Goal: Task Accomplishment & Management: Complete application form

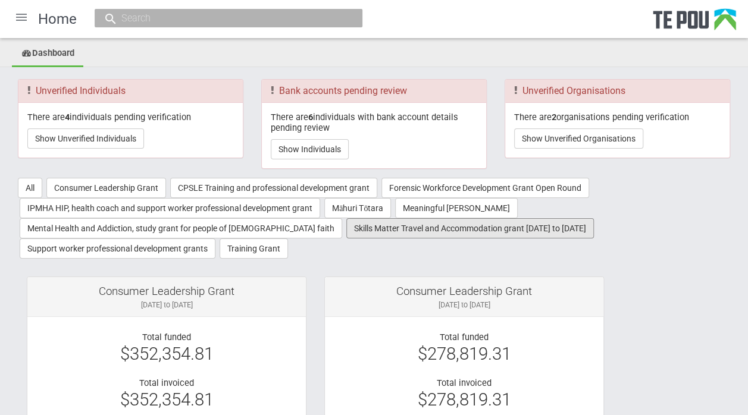
click at [445, 229] on button "Skills Matter Travel and Accommodation grant [DATE] to [DATE]" at bounding box center [470, 228] width 248 height 20
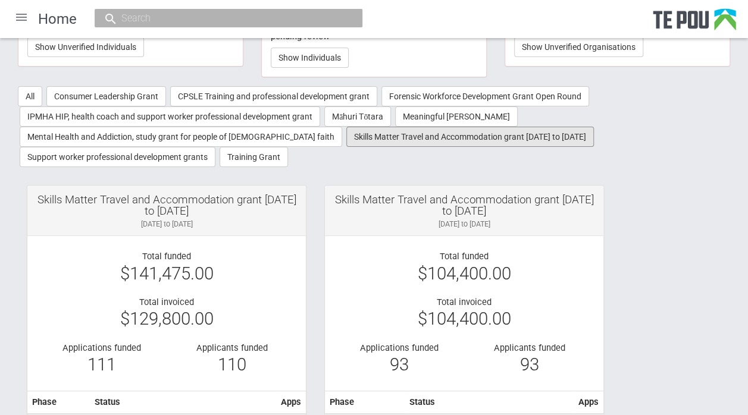
scroll to position [90, 0]
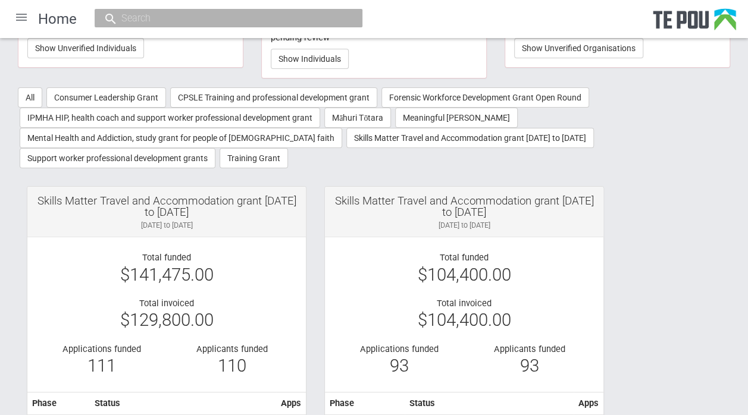
click at [25, 18] on div at bounding box center [21, 17] width 29 height 29
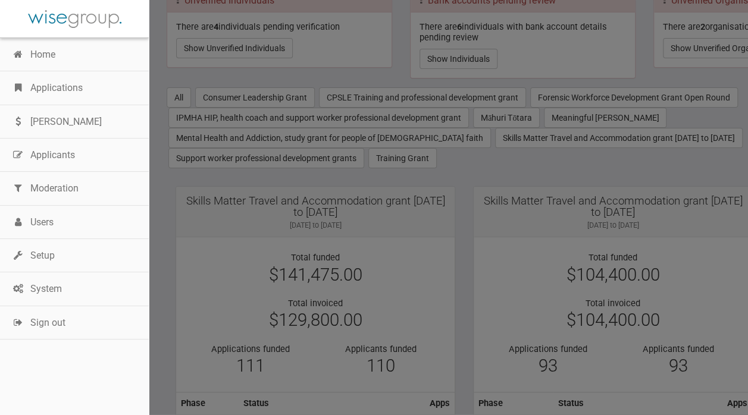
click at [48, 91] on link "Applications" at bounding box center [74, 87] width 149 height 33
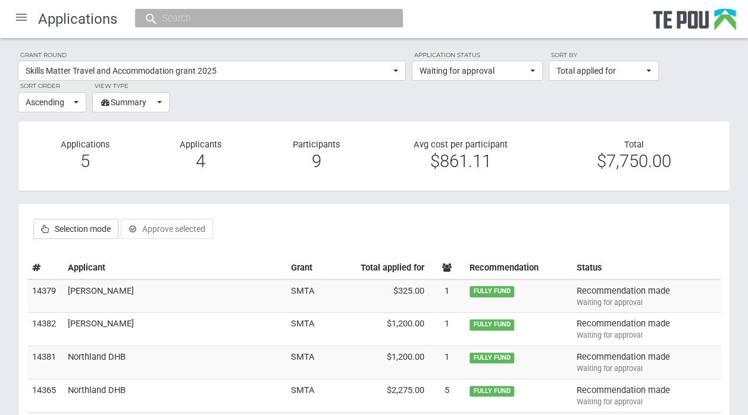
click at [341, 101] on section "Grant round Skills Matter Travel and Accommodation grant 2025 All All grant rou…" at bounding box center [374, 81] width 712 height 62
click at [369, 223] on div "Selection mode Approve selected Endorse selected Notify selected Send outcome r…" at bounding box center [373, 229] width 693 height 32
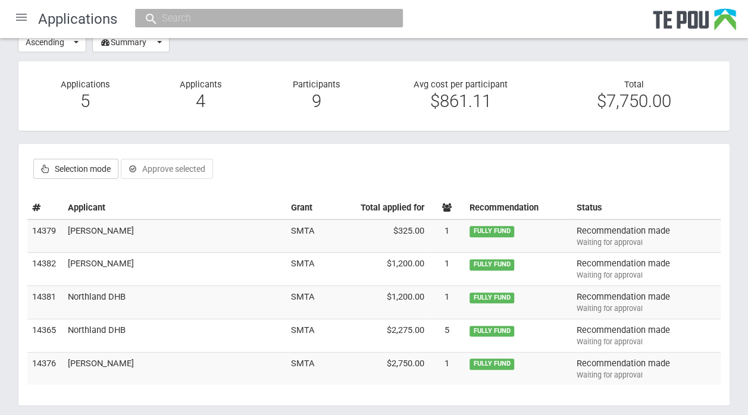
scroll to position [63, 0]
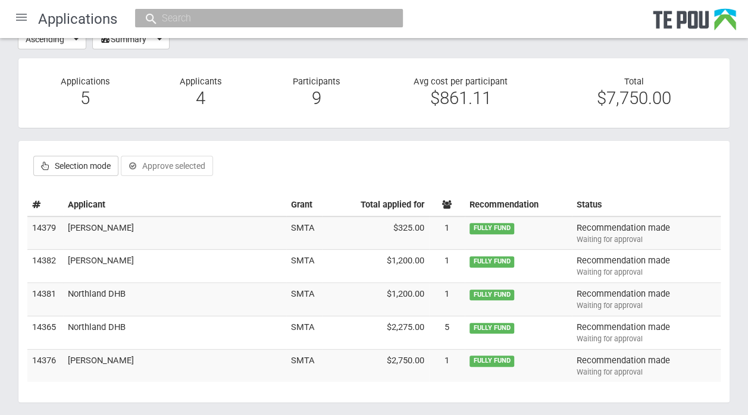
click at [107, 355] on td "Cory James" at bounding box center [174, 365] width 223 height 33
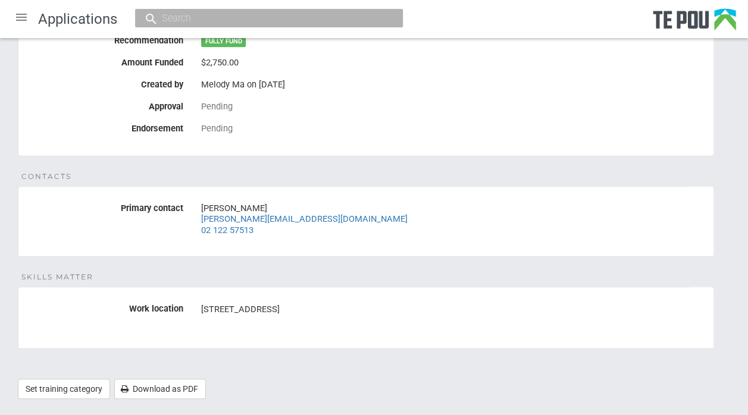
scroll to position [345, 0]
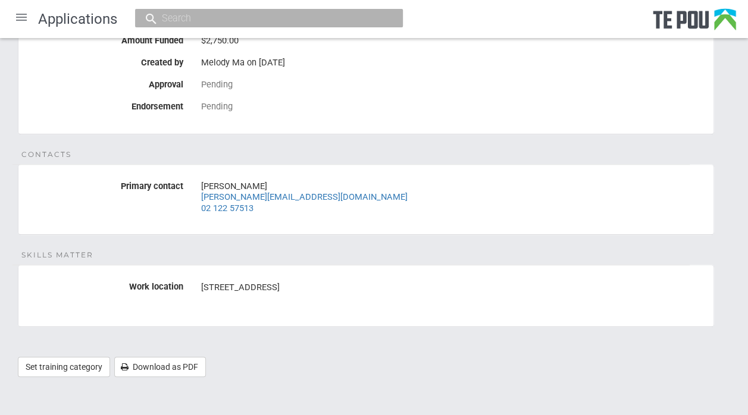
click at [647, 304] on div "[STREET_ADDRESS]" at bounding box center [452, 293] width 503 height 33
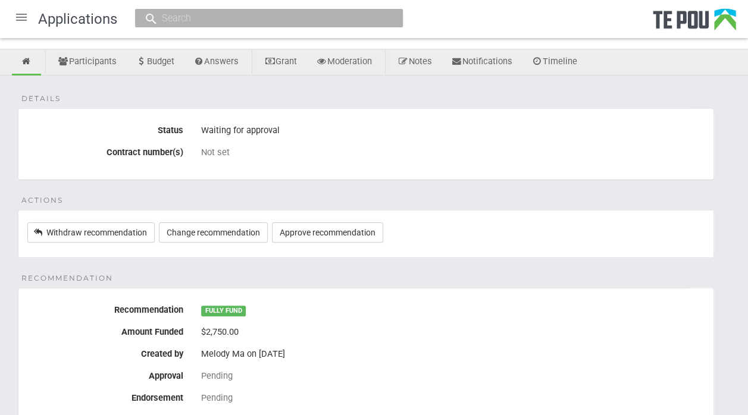
scroll to position [0, 0]
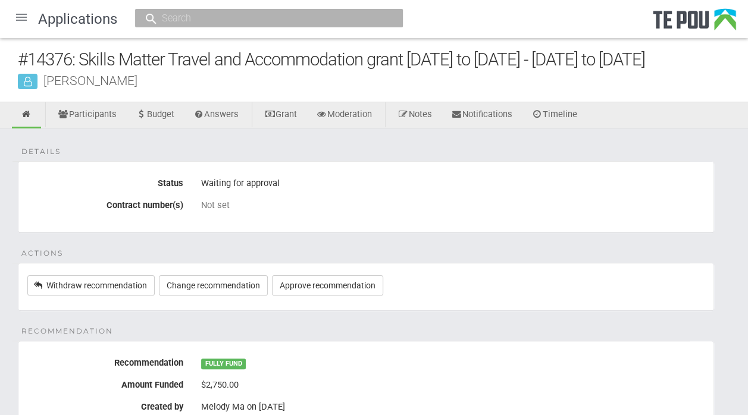
click at [23, 20] on div at bounding box center [21, 17] width 29 height 29
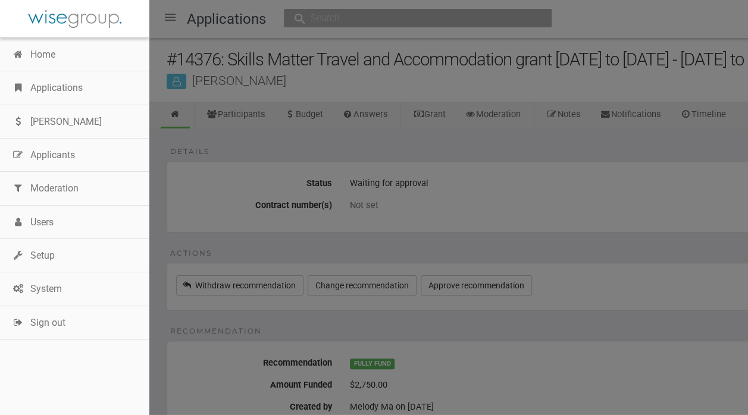
click at [57, 94] on link "Applications" at bounding box center [74, 87] width 149 height 33
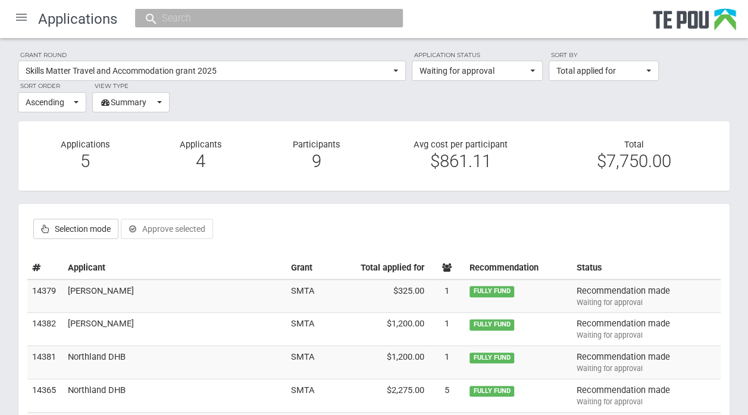
click at [375, 239] on div "Selection mode Approve selected Endorse selected Notify selected Send outcome r…" at bounding box center [373, 229] width 693 height 32
click at [115, 356] on td "Northland DHB" at bounding box center [174, 362] width 223 height 33
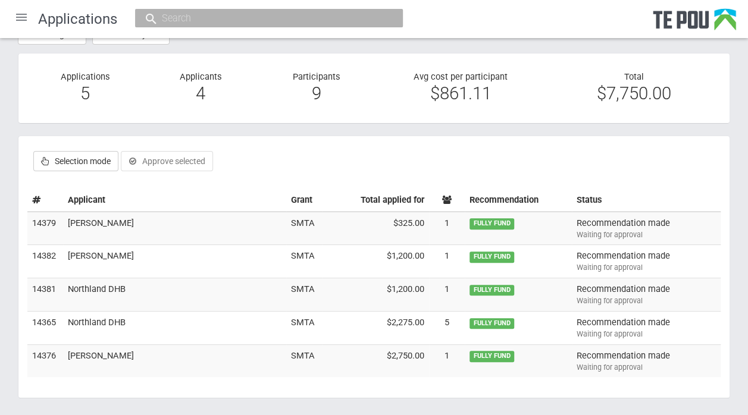
scroll to position [102, 0]
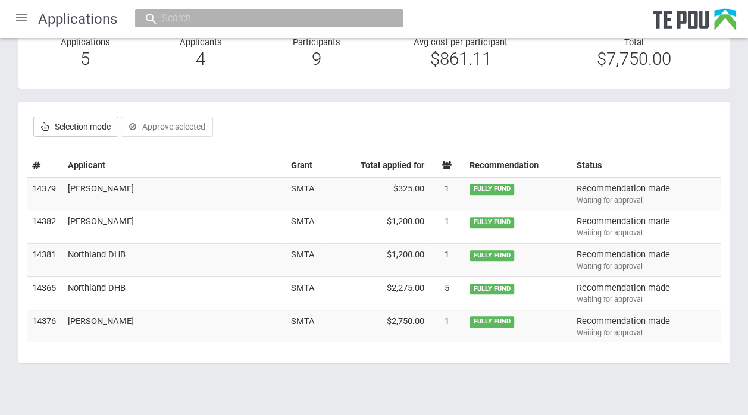
click at [92, 186] on td "[PERSON_NAME]" at bounding box center [174, 193] width 223 height 33
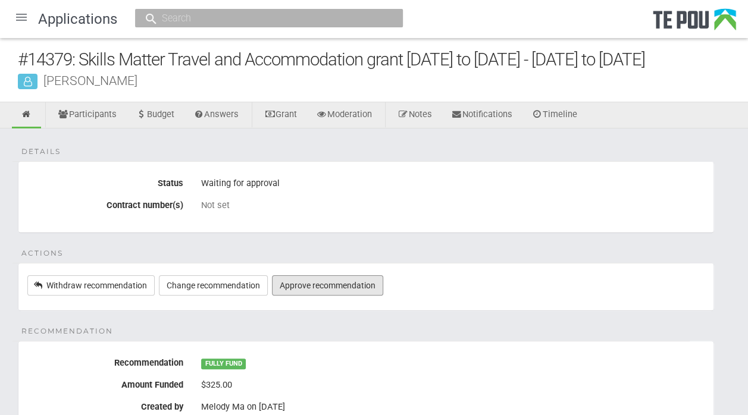
click at [317, 283] on link "Approve recommendation" at bounding box center [327, 286] width 111 height 20
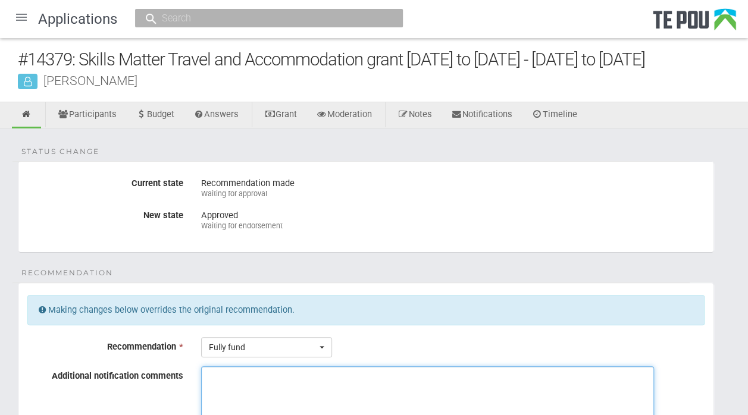
click at [215, 377] on textarea "Additional notification comments" at bounding box center [427, 411] width 453 height 89
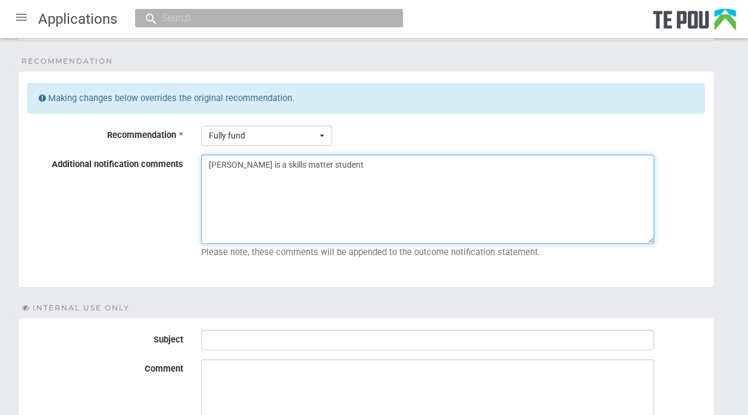
scroll to position [212, 0]
drag, startPoint x: 340, startPoint y: 158, endPoint x: 158, endPoint y: 188, distance: 184.5
click at [158, 188] on div "Additional notification comments [PERSON_NAME] is a skills matter student Pleas…" at bounding box center [365, 208] width 695 height 109
type textarea "[PERSON_NAME] is a skills matter student"
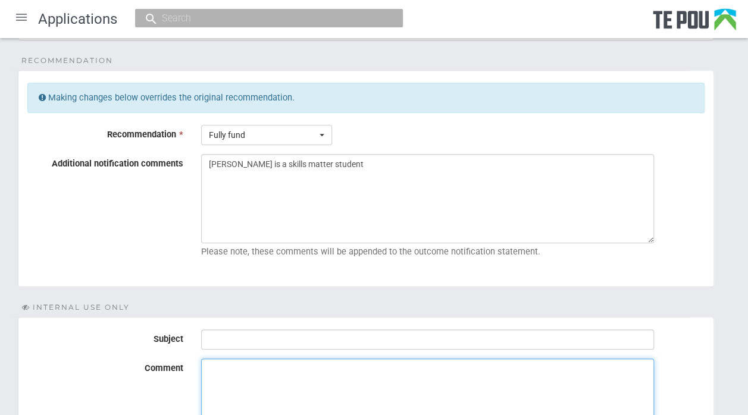
click at [211, 366] on textarea "Comment" at bounding box center [427, 403] width 453 height 89
paste textarea "Corina is a skills matter student"
type textarea "Corina is a skills matter student"
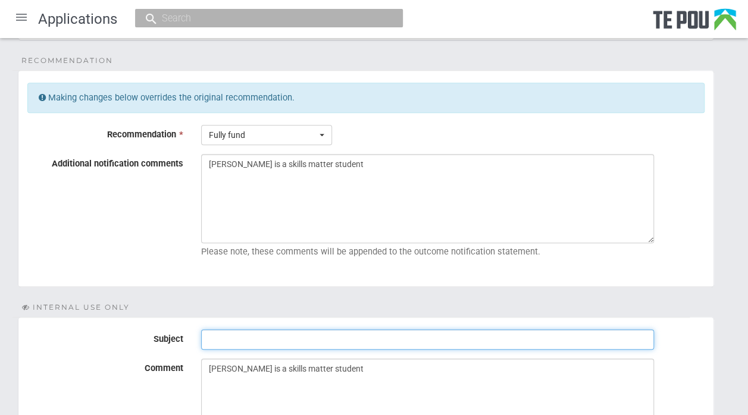
click at [223, 340] on input "Subject" at bounding box center [427, 340] width 453 height 20
type input "Ready for endorsement"
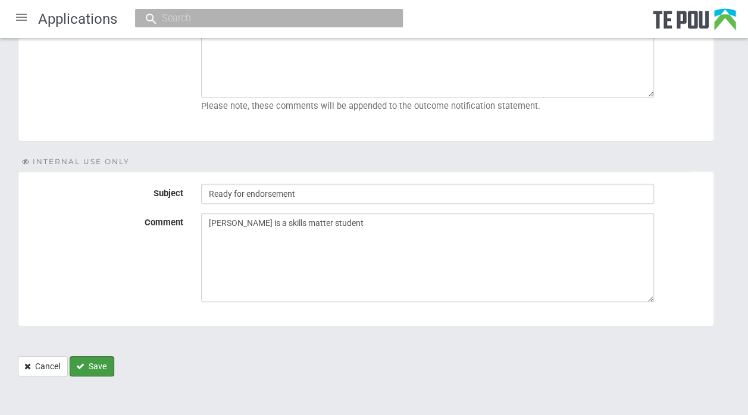
click at [94, 364] on button "Save" at bounding box center [92, 366] width 45 height 20
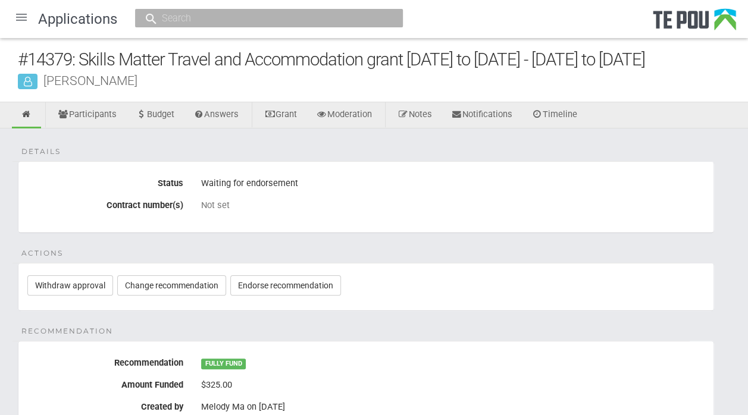
click at [17, 19] on div at bounding box center [21, 17] width 29 height 29
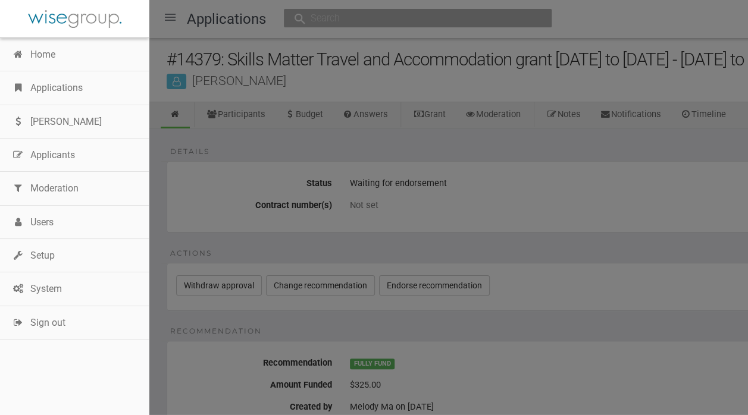
click at [56, 90] on link "Applications" at bounding box center [74, 87] width 149 height 33
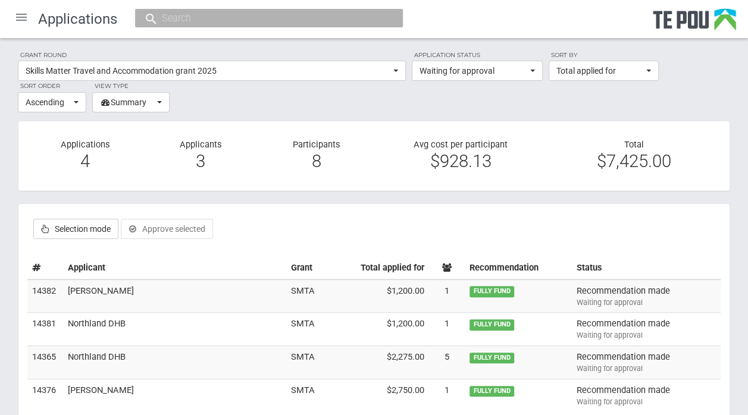
click at [102, 286] on td "[PERSON_NAME]" at bounding box center [174, 296] width 223 height 33
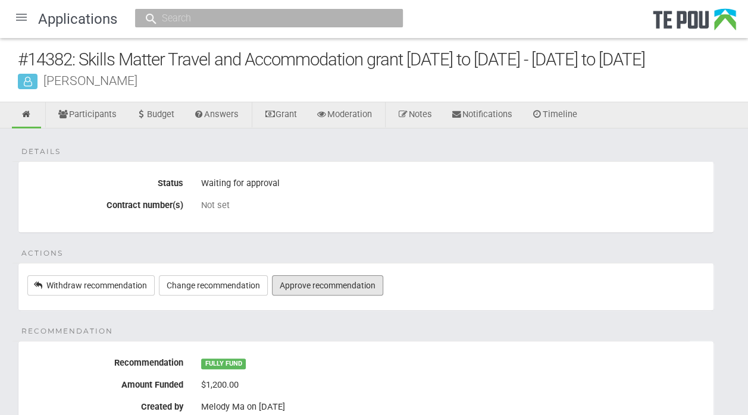
click at [321, 286] on link "Approve recommendation" at bounding box center [327, 286] width 111 height 20
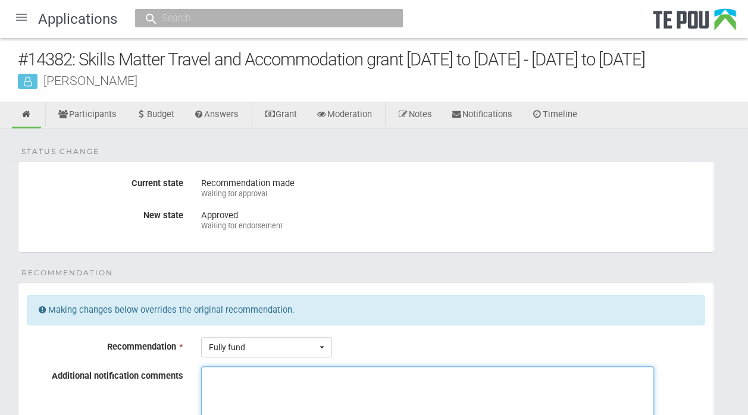
click at [232, 374] on textarea "Additional notification comments" at bounding box center [427, 411] width 453 height 89
drag, startPoint x: 349, startPoint y: 373, endPoint x: 201, endPoint y: 373, distance: 147.6
click at [201, 373] on textarea "[PERSON_NAME] is a skills matter student" at bounding box center [427, 411] width 453 height 89
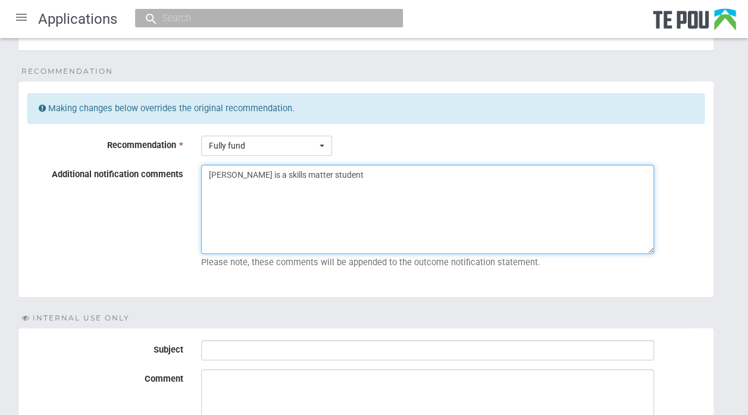
scroll to position [213, 0]
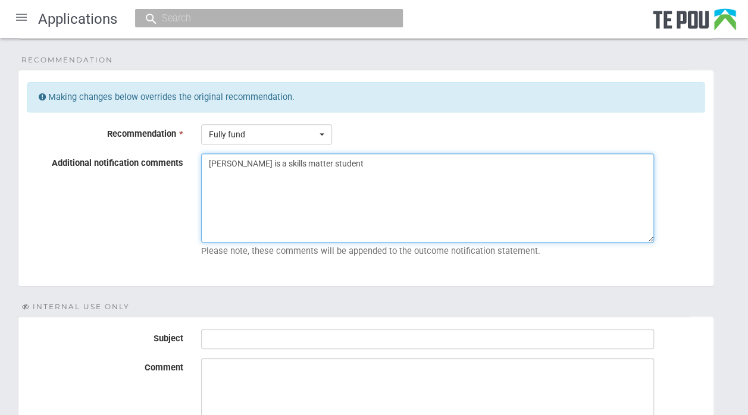
type textarea "[PERSON_NAME] is a skills matter student"
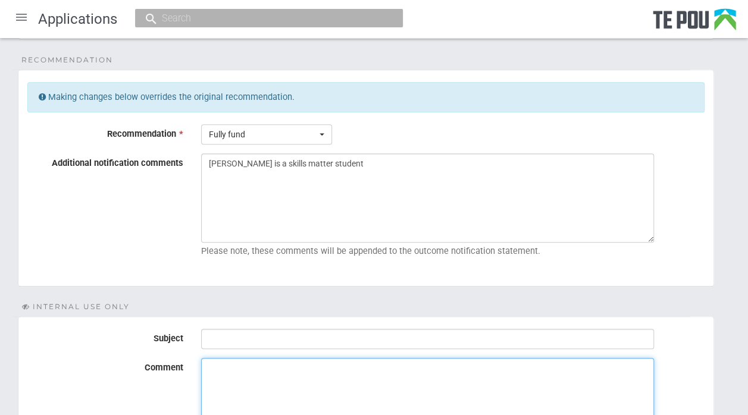
click at [218, 368] on textarea "Comment" at bounding box center [427, 402] width 453 height 89
paste textarea "[PERSON_NAME] is a skills matter student"
type textarea "[PERSON_NAME] is a skills matter student"
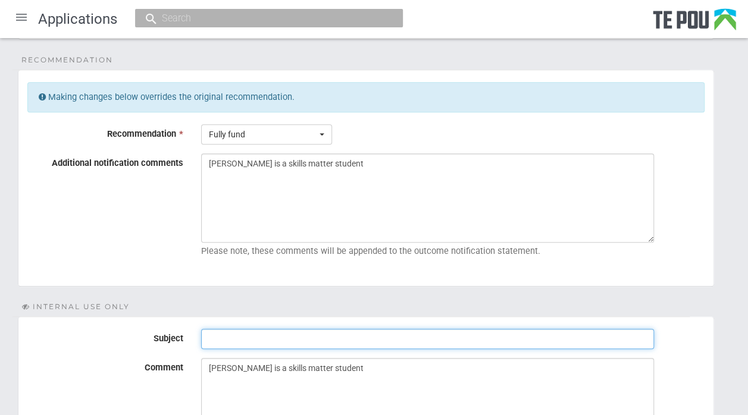
click at [221, 334] on input "Subject" at bounding box center [427, 339] width 453 height 20
type input "Ready for endorsement"
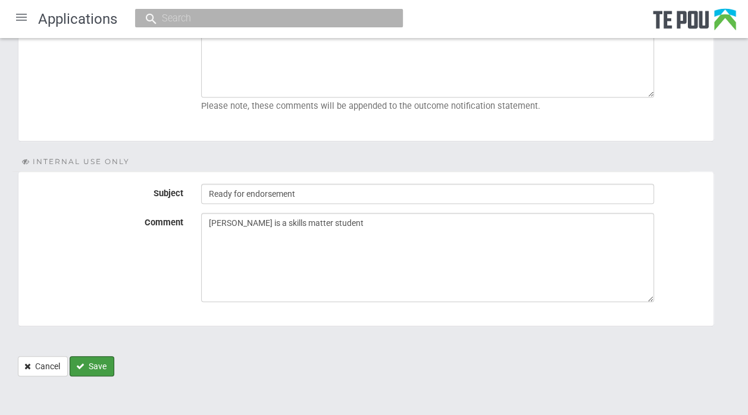
click at [93, 365] on button "Save" at bounding box center [92, 366] width 45 height 20
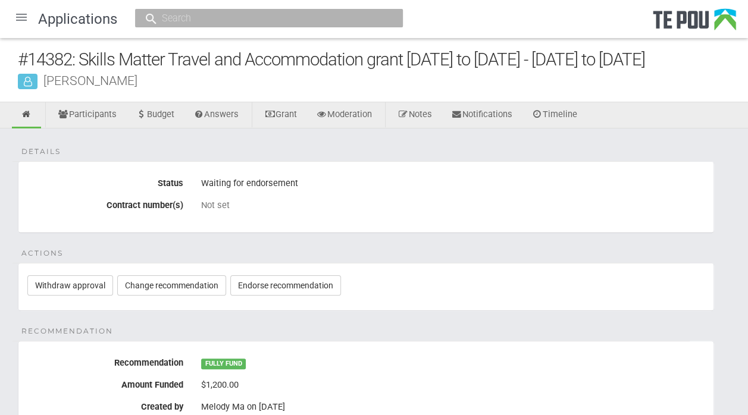
click at [24, 15] on div at bounding box center [21, 17] width 29 height 29
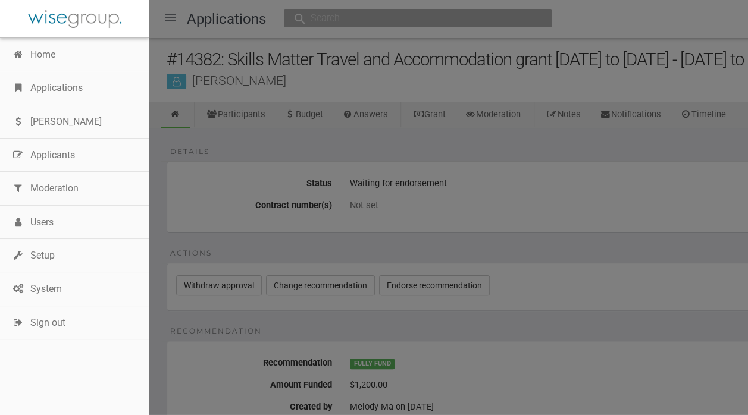
click at [54, 81] on link "Applications" at bounding box center [74, 87] width 149 height 33
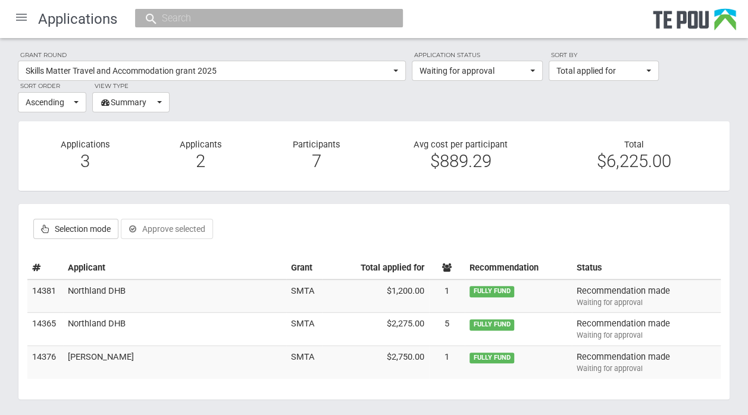
click at [86, 294] on td "Northland DHB" at bounding box center [174, 296] width 223 height 33
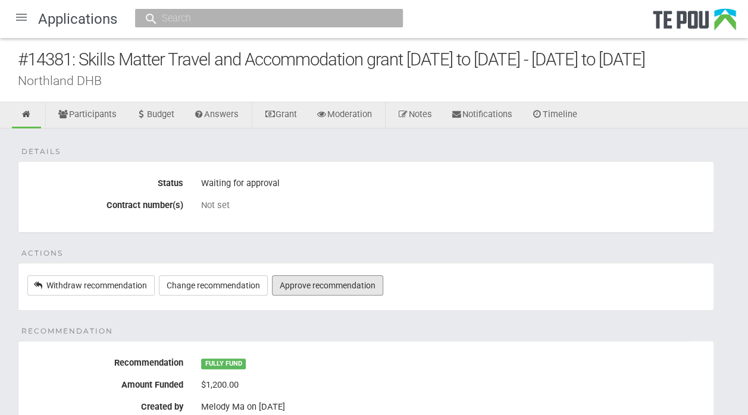
click at [296, 289] on link "Approve recommendation" at bounding box center [327, 286] width 111 height 20
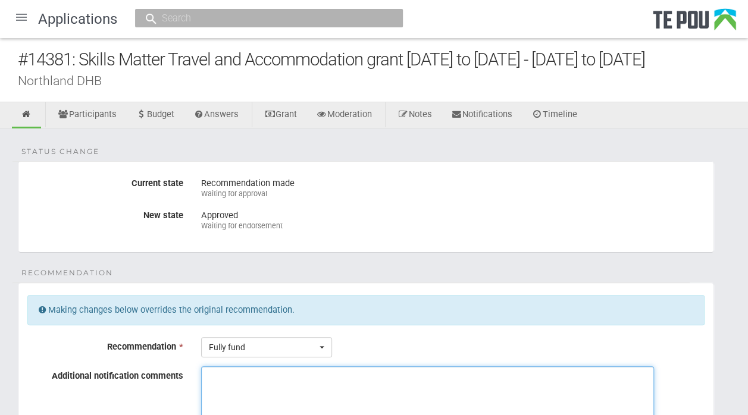
click at [217, 376] on textarea "Additional notification comments" at bounding box center [427, 411] width 453 height 89
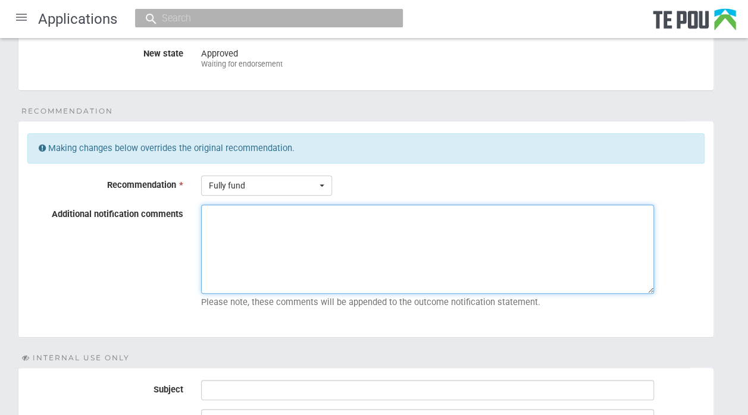
scroll to position [162, 0]
drag, startPoint x: 380, startPoint y: 215, endPoint x: 184, endPoint y: 219, distance: 195.2
click at [184, 219] on div "Additional notification comments Reimbursement for Northland Te Whatu ora Pleas…" at bounding box center [365, 258] width 695 height 109
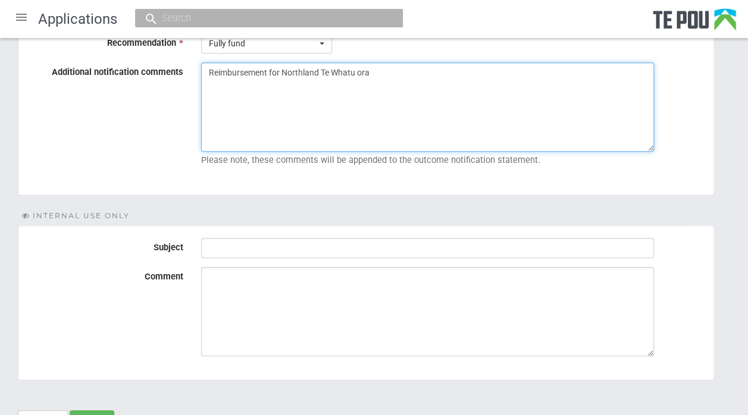
scroll to position [305, 0]
type textarea "Reimbursement for Northland Te Whatu ora"
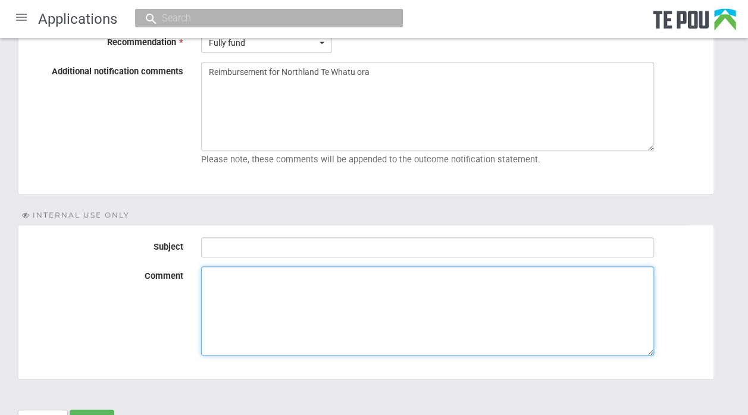
click at [213, 284] on textarea "Comment" at bounding box center [427, 311] width 453 height 89
paste textarea "Reimbursement for Northland Te Whatu ora"
type textarea "Reimbursement for Northland Te Whatu ora"
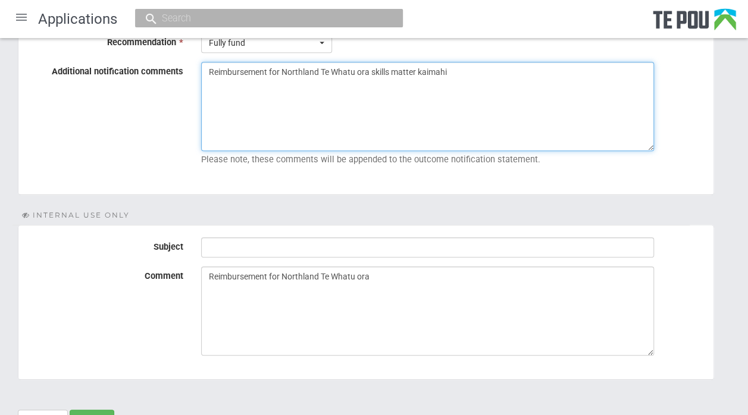
type textarea "Reimbursement for Northland Te Whatu ora skills matter kaimahi"
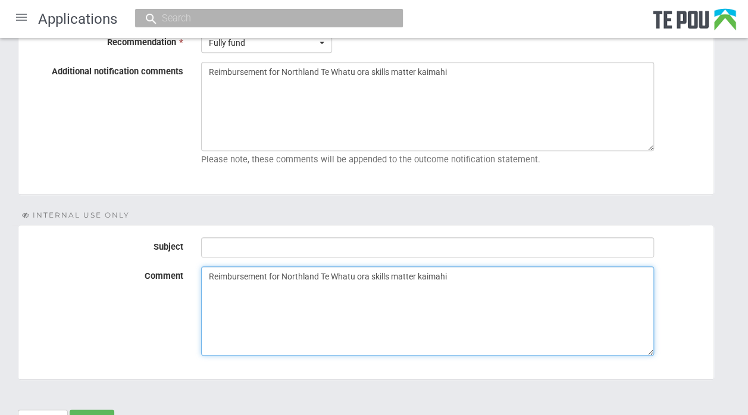
scroll to position [358, 0]
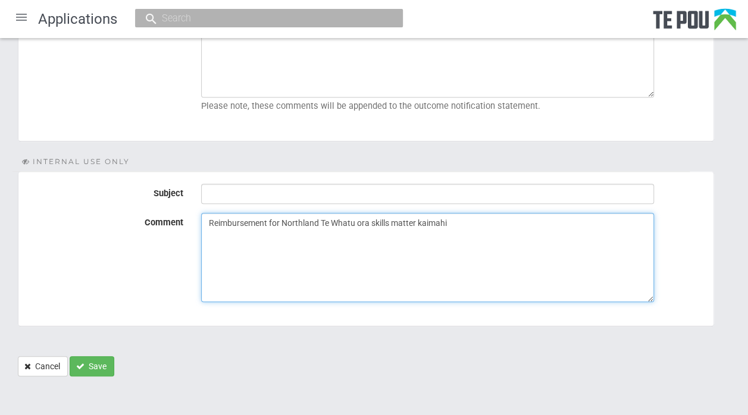
type textarea "Reimbursement for Northland Te Whatu ora skills matter kaimahi"
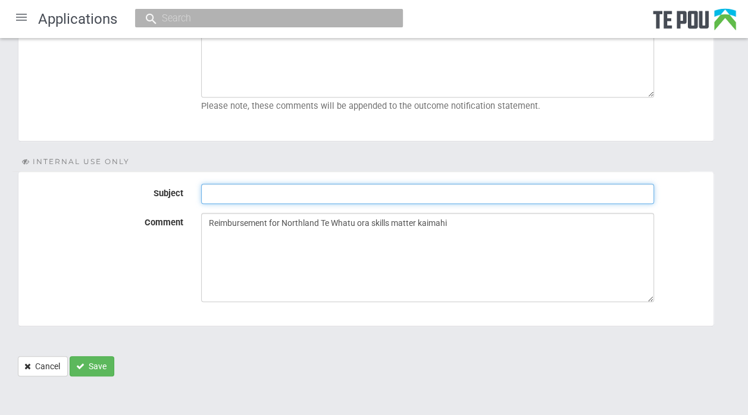
click at [312, 184] on input "Subject" at bounding box center [427, 194] width 453 height 20
type input "Ready for endorsement"
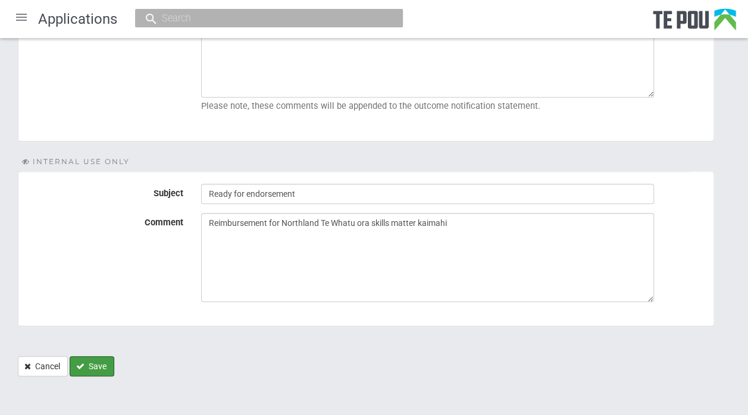
click at [104, 359] on button "Save" at bounding box center [92, 366] width 45 height 20
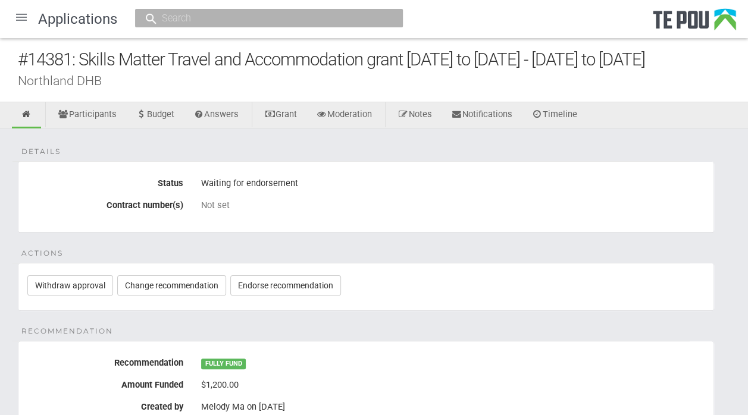
click at [17, 15] on div at bounding box center [21, 17] width 29 height 29
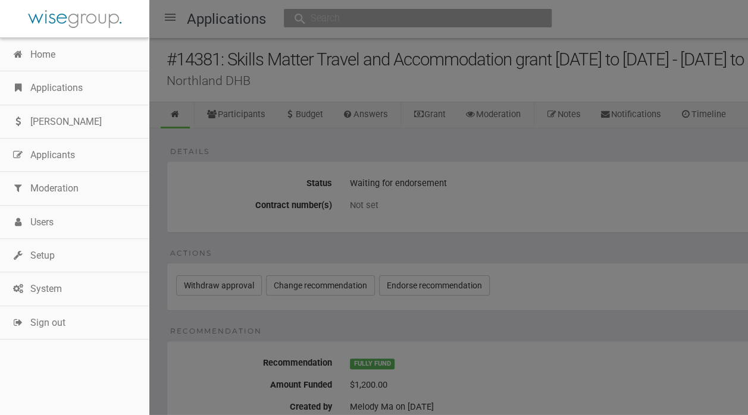
click at [46, 82] on link "Applications" at bounding box center [74, 87] width 149 height 33
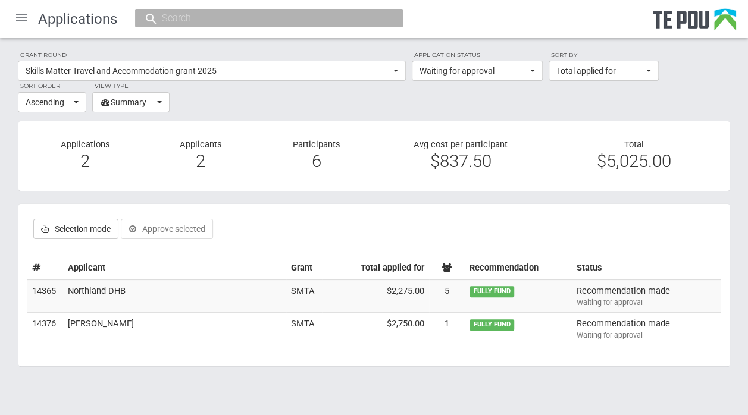
click at [93, 287] on td "Northland DHB" at bounding box center [174, 296] width 223 height 33
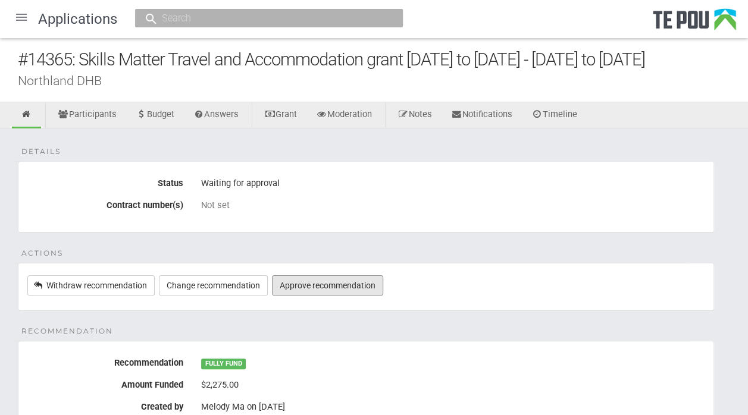
click at [337, 290] on link "Approve recommendation" at bounding box center [327, 286] width 111 height 20
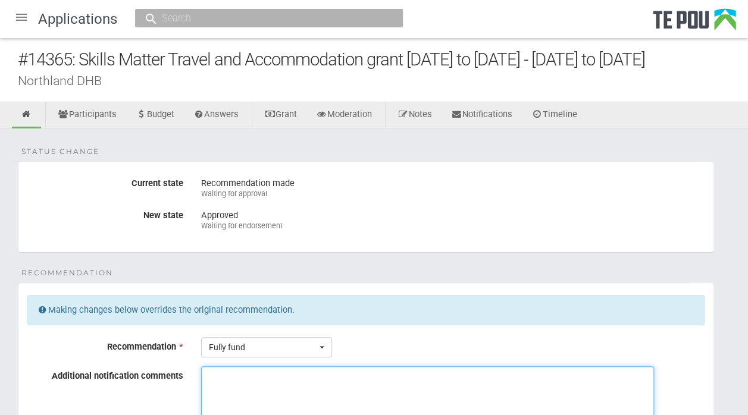
click at [216, 375] on textarea "Additional notification comments" at bounding box center [427, 411] width 453 height 89
drag, startPoint x: 458, startPoint y: 374, endPoint x: 181, endPoint y: 376, distance: 277.3
click at [181, 376] on div "Additional notification comments Reimbursement for Northland Te Whatu Ora skill…" at bounding box center [365, 421] width 695 height 109
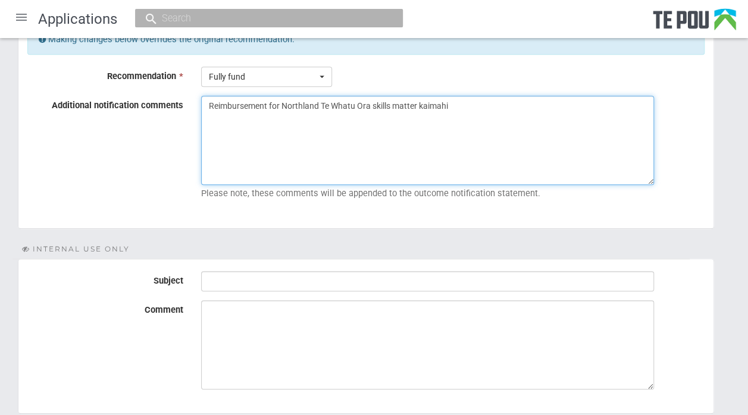
scroll to position [271, 0]
type textarea "Reimbursement for Northland Te Whatu Ora skills matter kaimahi"
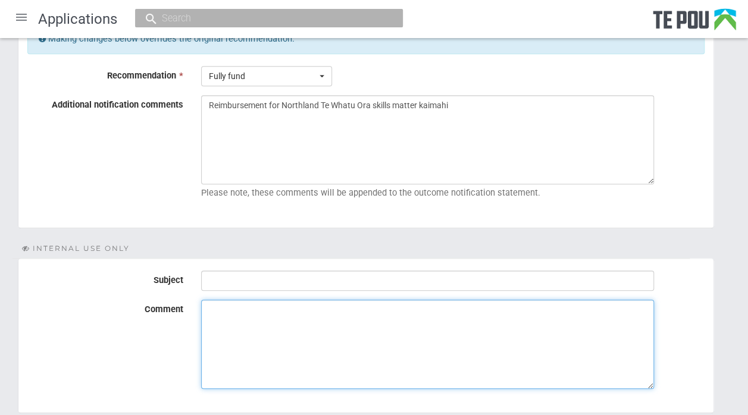
click at [220, 311] on textarea "Comment" at bounding box center [427, 344] width 453 height 89
paste textarea "Reimbursement for Northland Te Whatu Ora skills matter kaimahi"
type textarea "Reimbursement for Northland Te Whatu Ora skills matter kaimahi"
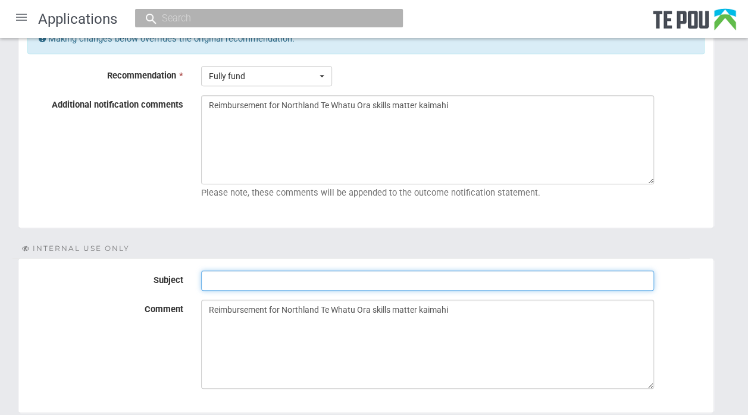
click at [224, 276] on input "Subject" at bounding box center [427, 281] width 453 height 20
type input "Ready for endorsement"
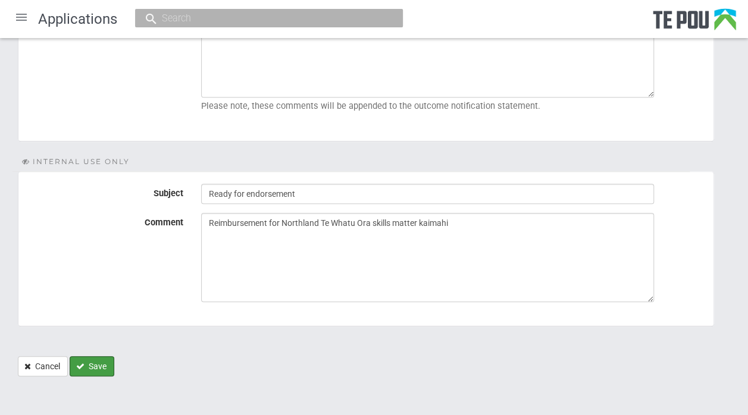
click at [96, 362] on button "Save" at bounding box center [92, 366] width 45 height 20
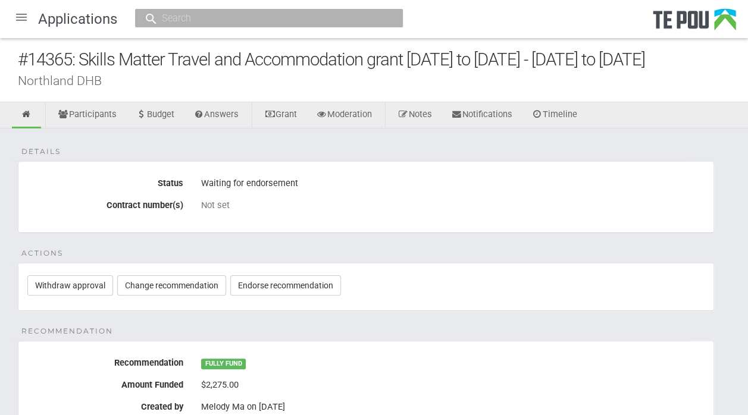
click at [20, 17] on div at bounding box center [21, 17] width 29 height 29
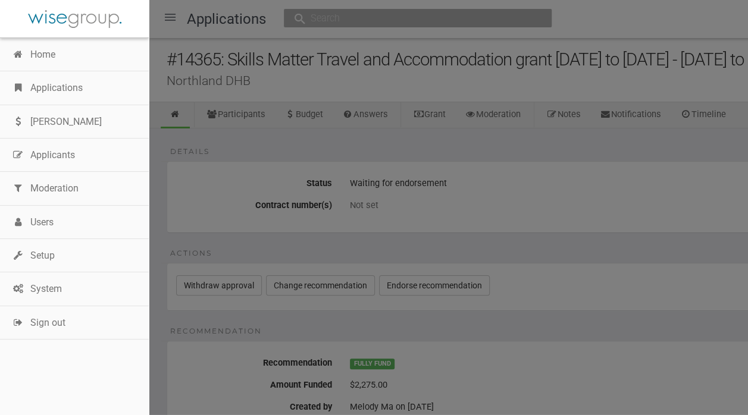
click at [51, 82] on link "Applications" at bounding box center [74, 87] width 149 height 33
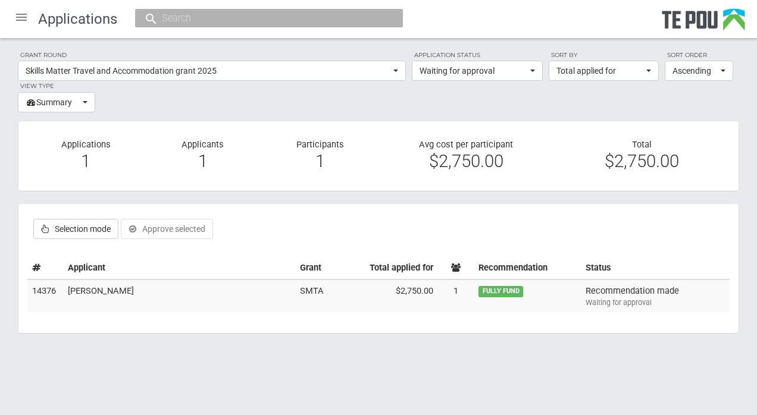
click at [98, 290] on td "[PERSON_NAME]" at bounding box center [179, 296] width 232 height 33
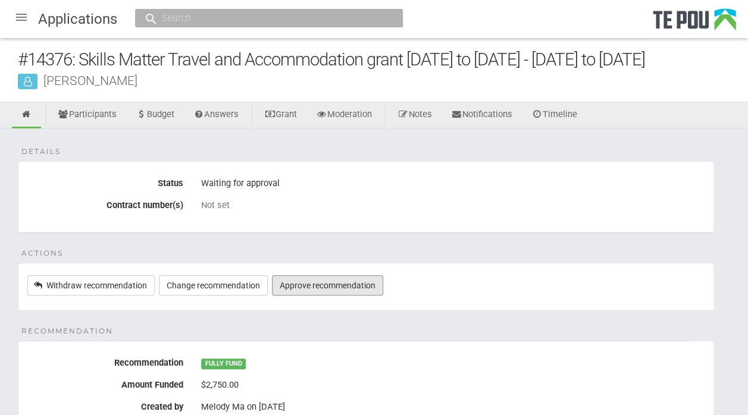
click at [306, 286] on link "Approve recommendation" at bounding box center [327, 286] width 111 height 20
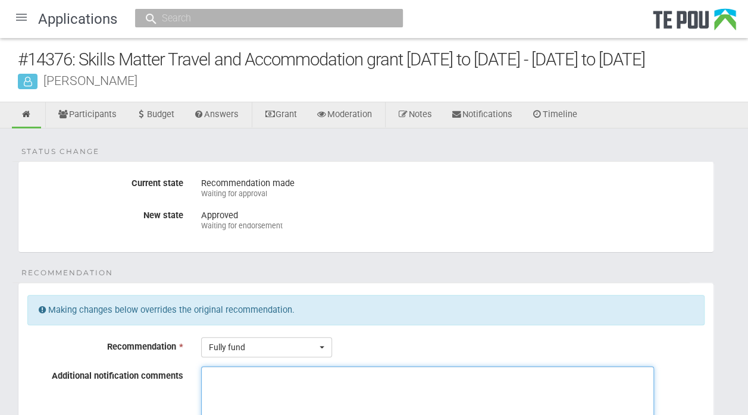
click at [218, 377] on textarea "Additional notification comments" at bounding box center [427, 411] width 453 height 89
drag, startPoint x: 321, startPoint y: 375, endPoint x: 204, endPoint y: 368, distance: 118.0
click at [204, 368] on textarea "[PERSON_NAME] is a skills matter student" at bounding box center [427, 411] width 453 height 89
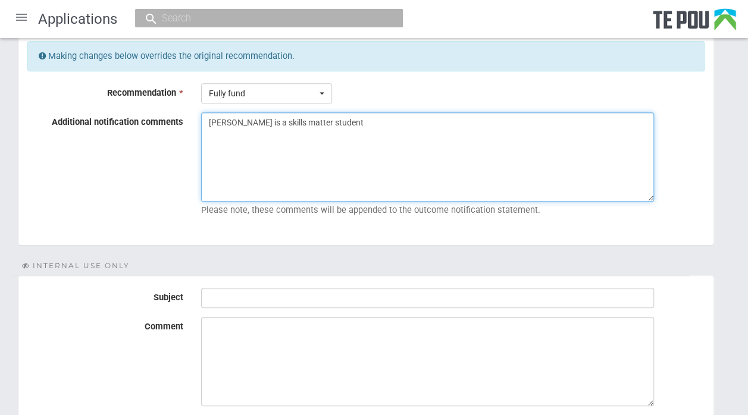
scroll to position [254, 0]
type textarea "[PERSON_NAME] is a skills matter student"
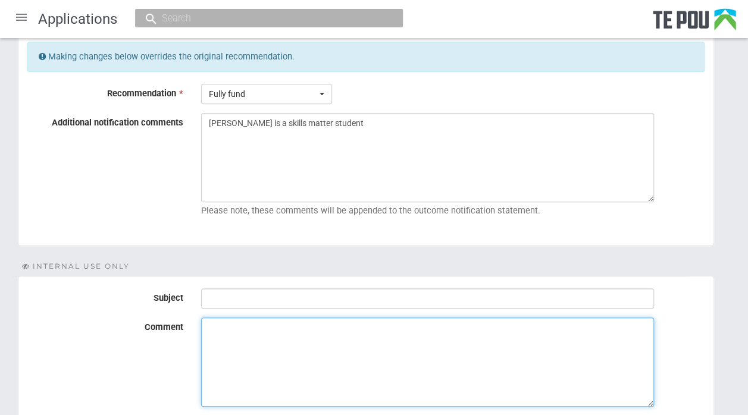
click at [215, 327] on textarea "Comment" at bounding box center [427, 362] width 453 height 89
paste textarea "[PERSON_NAME] is a skills matter student"
type textarea "Cory is a skills matter student"
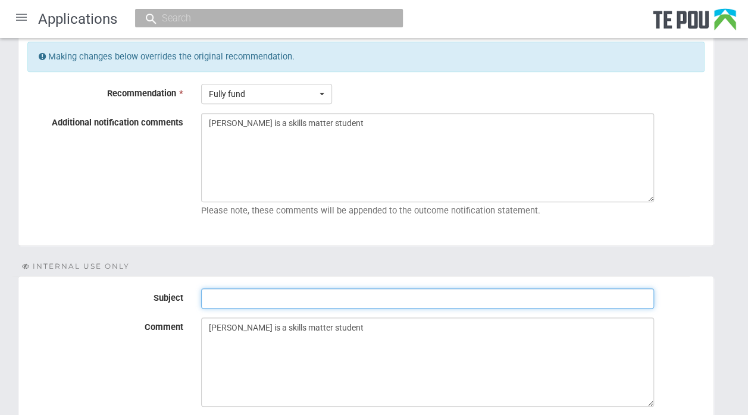
click at [236, 293] on input "Subject" at bounding box center [427, 299] width 453 height 20
type input "Ready for endorsement"
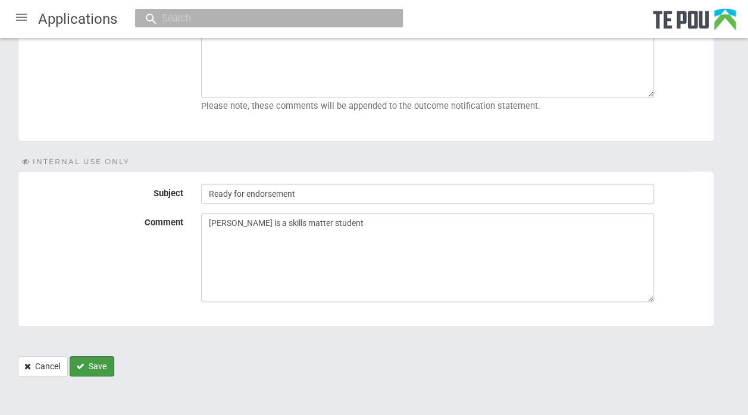
click at [95, 364] on button "Save" at bounding box center [92, 366] width 45 height 20
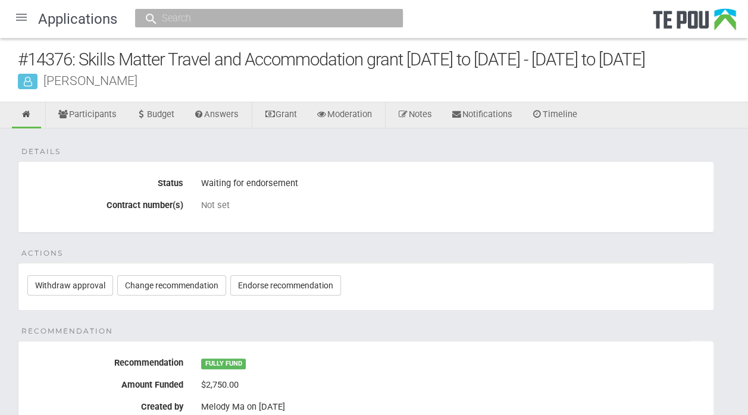
click at [19, 18] on div at bounding box center [21, 17] width 29 height 29
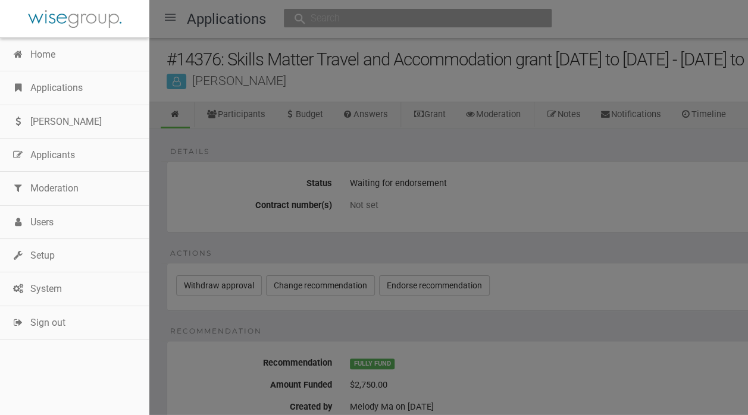
click at [52, 83] on link "Applications" at bounding box center [74, 87] width 149 height 33
